Goal: Transaction & Acquisition: Purchase product/service

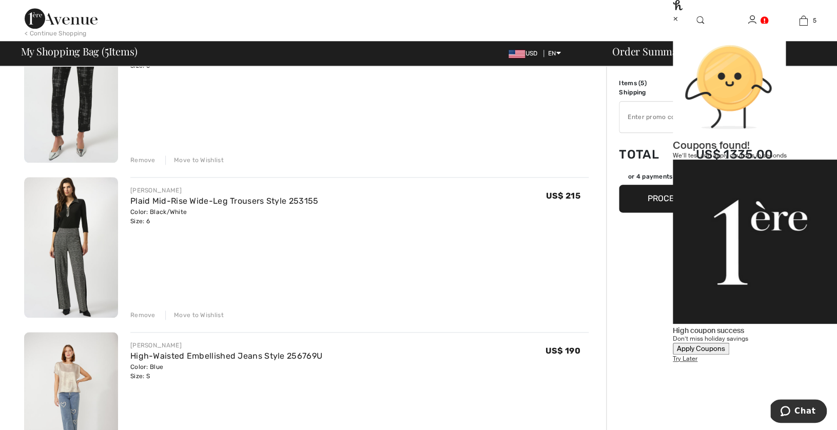
scroll to position [419, 0]
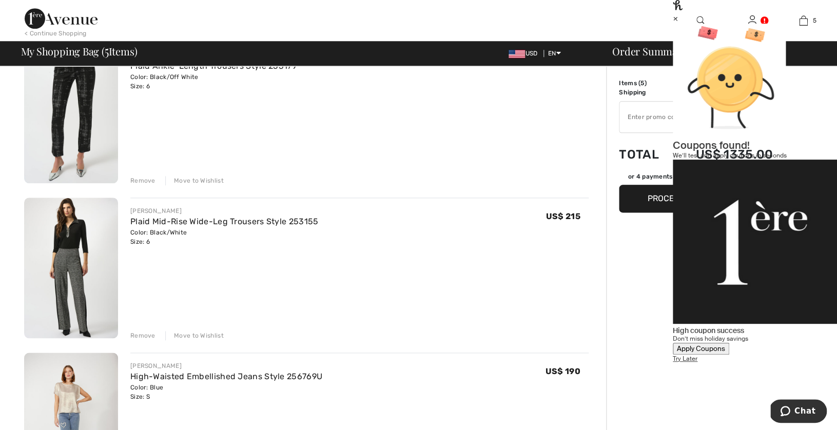
click at [141, 336] on div "Remove" at bounding box center [142, 335] width 25 height 9
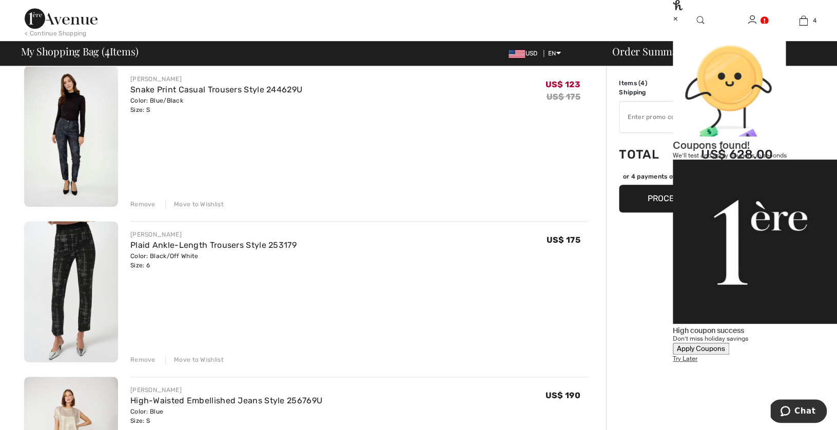
scroll to position [239, 0]
click at [139, 360] on div "Remove" at bounding box center [142, 361] width 25 height 9
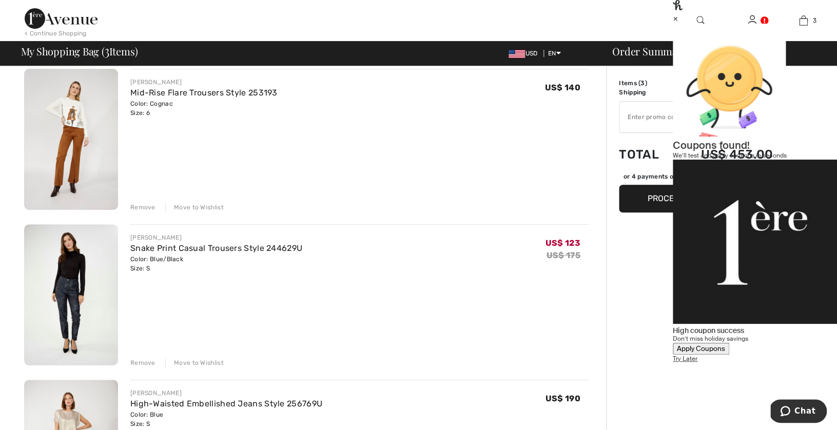
scroll to position [80, 0]
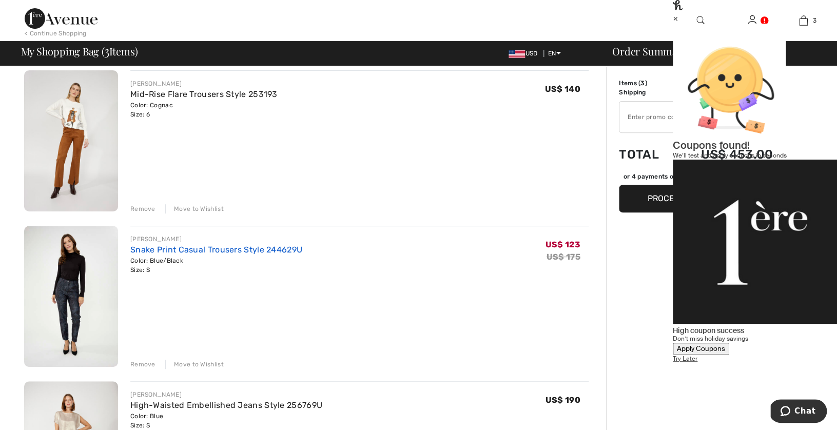
click at [211, 250] on link "Snake Print Casual Trousers Style 244629U" at bounding box center [216, 250] width 172 height 10
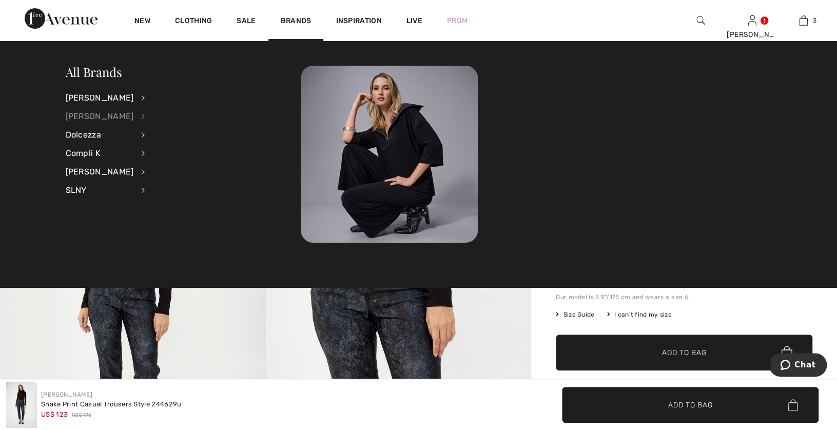
click at [101, 116] on div "[PERSON_NAME]" at bounding box center [100, 116] width 68 height 18
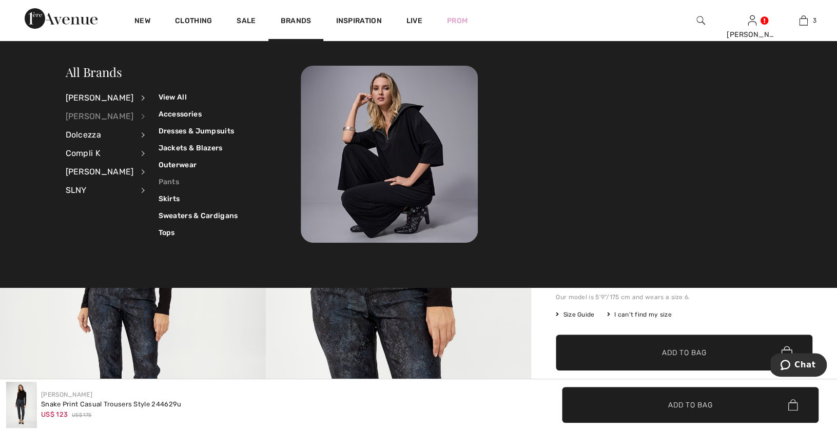
click at [160, 184] on link "Pants" at bounding box center [198, 181] width 80 height 17
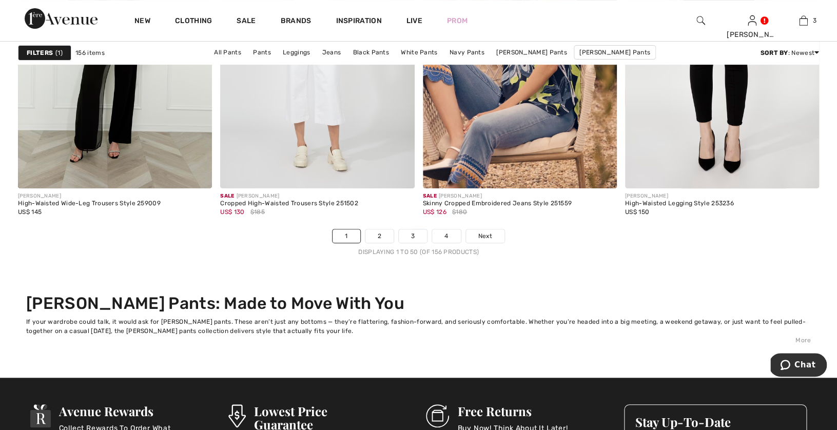
scroll to position [5156, 0]
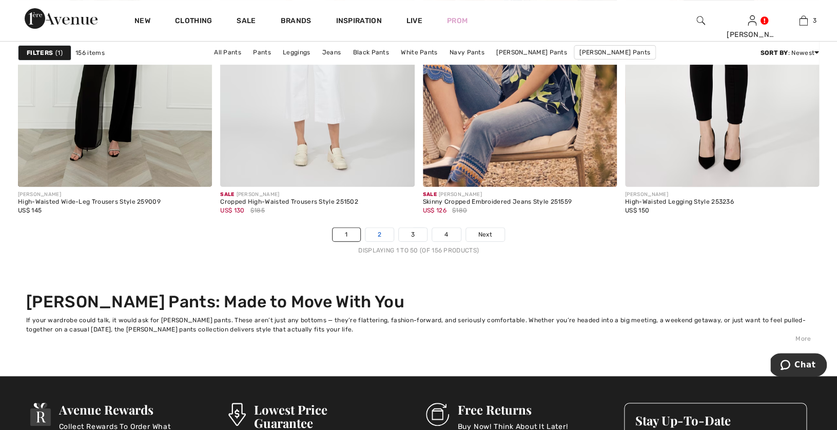
click at [380, 233] on link "2" at bounding box center [379, 234] width 28 height 13
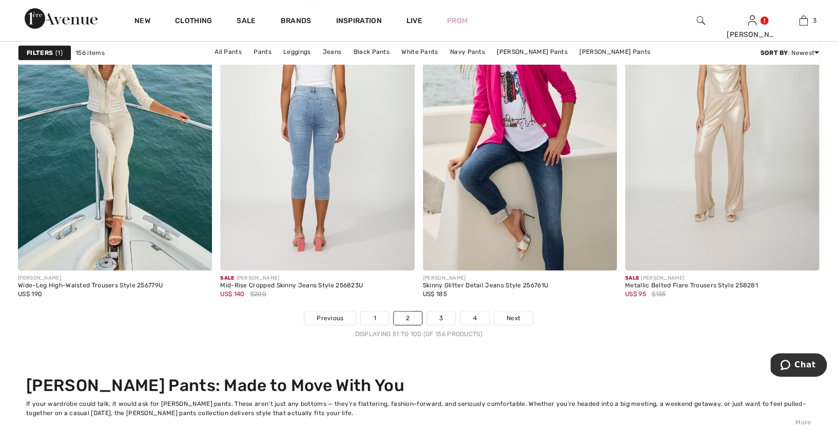
scroll to position [5054, 0]
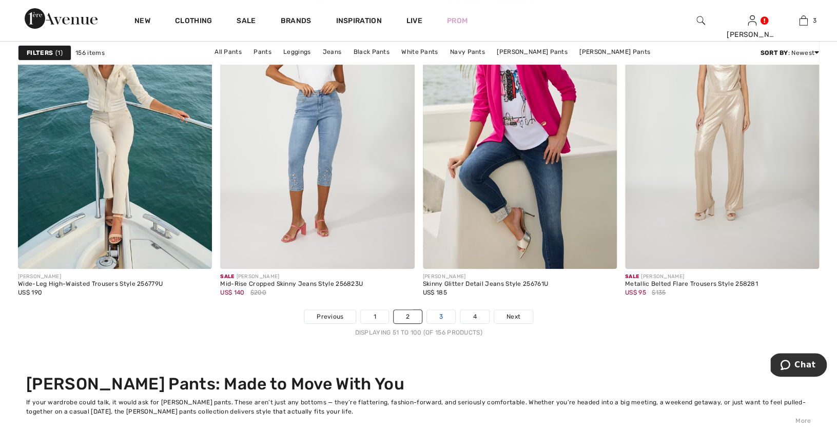
click at [442, 317] on link "3" at bounding box center [441, 316] width 28 height 13
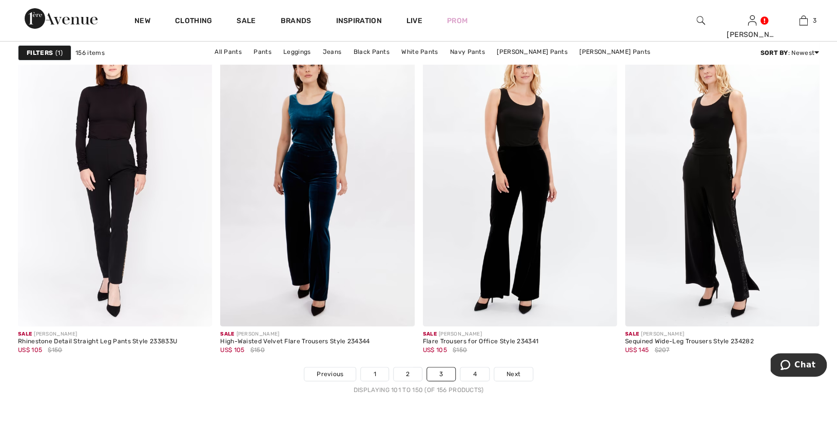
scroll to position [5017, 0]
click at [474, 369] on link "4" at bounding box center [474, 373] width 28 height 13
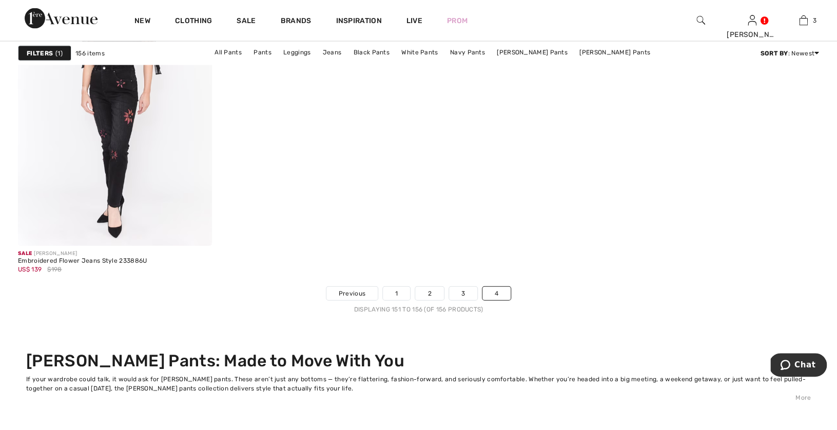
scroll to position [932, 0]
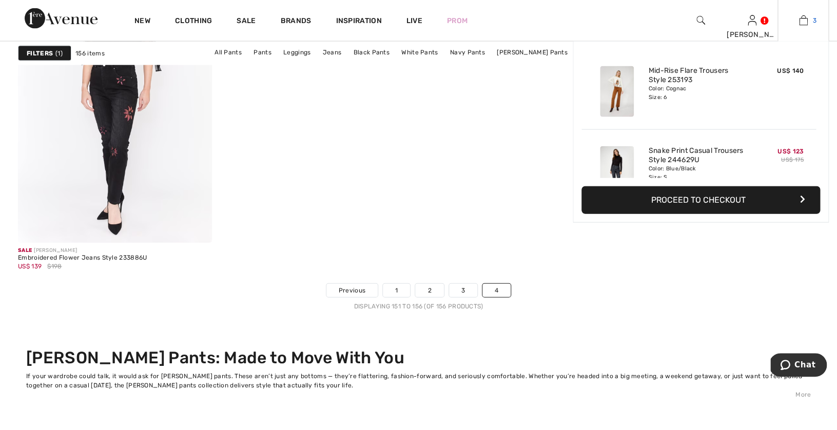
click at [804, 22] on img at bounding box center [803, 20] width 9 height 12
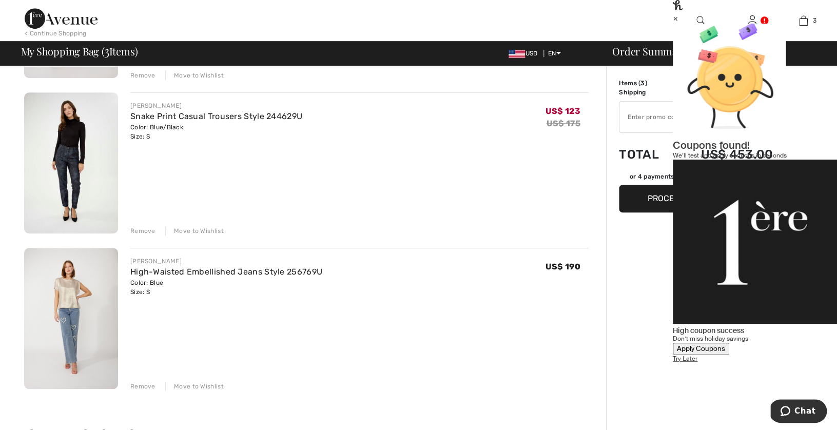
scroll to position [235, 0]
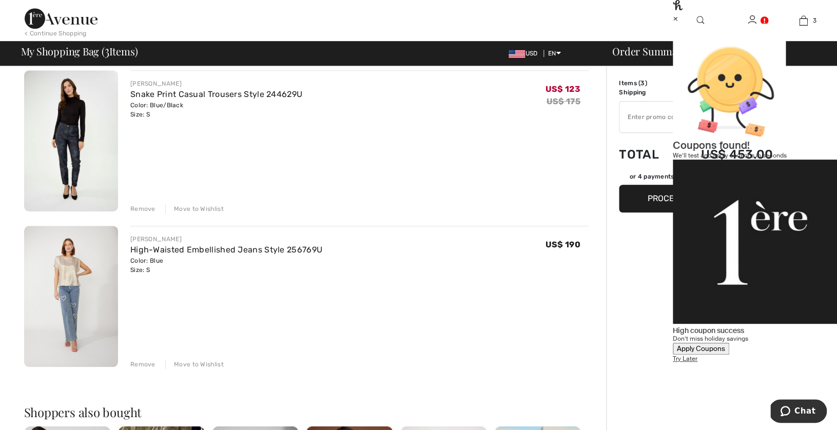
click at [138, 364] on div "Remove" at bounding box center [142, 364] width 25 height 9
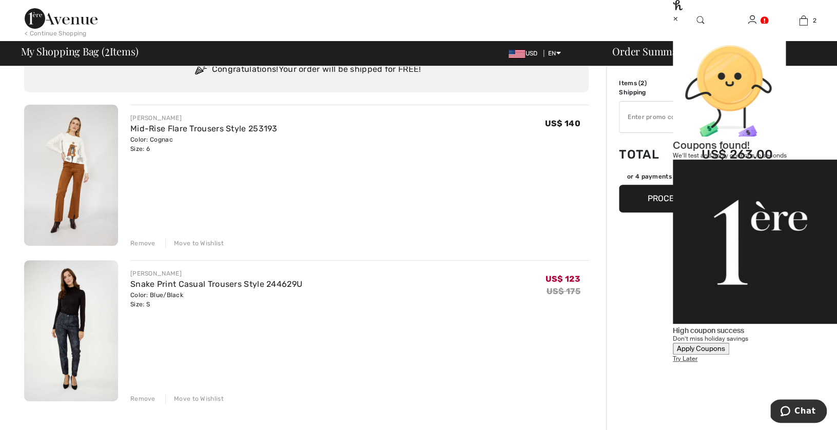
scroll to position [44, 0]
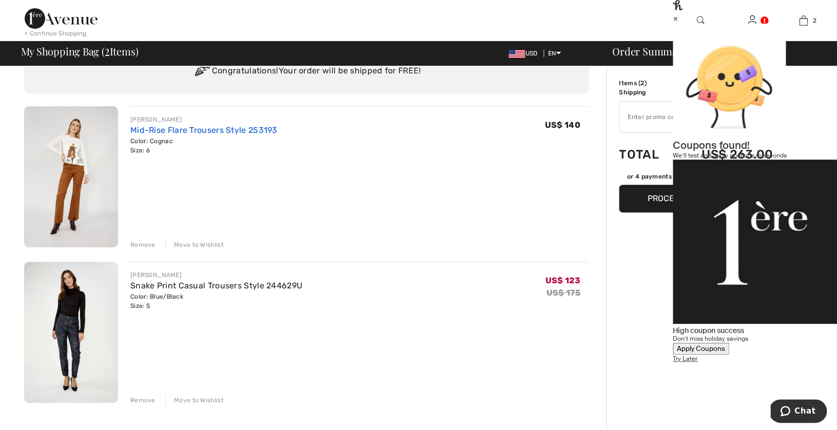
click at [257, 130] on link "Mid-Rise Flare Trousers Style 253193" at bounding box center [203, 130] width 147 height 10
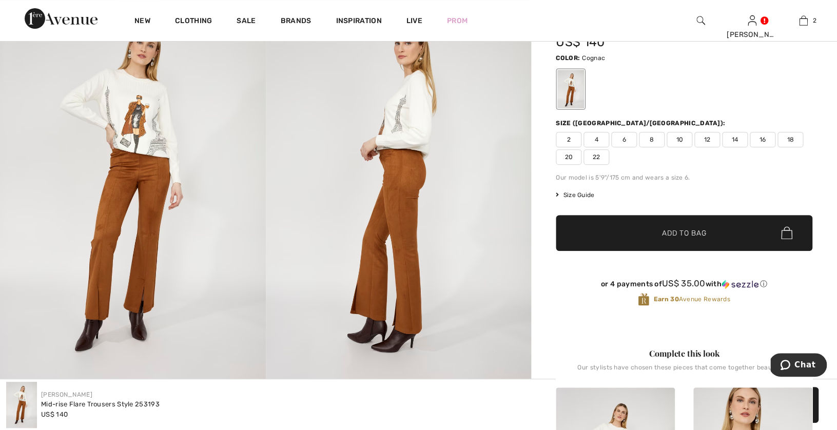
scroll to position [122, 0]
